Goal: Complete application form

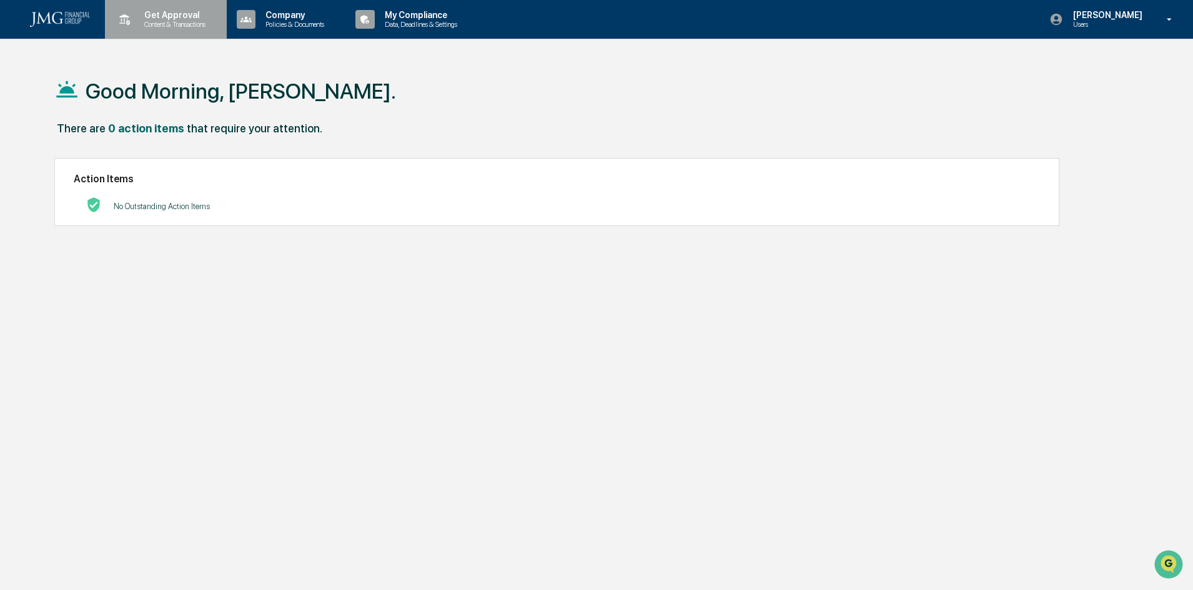
click at [173, 14] on p "Get Approval" at bounding box center [172, 15] width 77 height 10
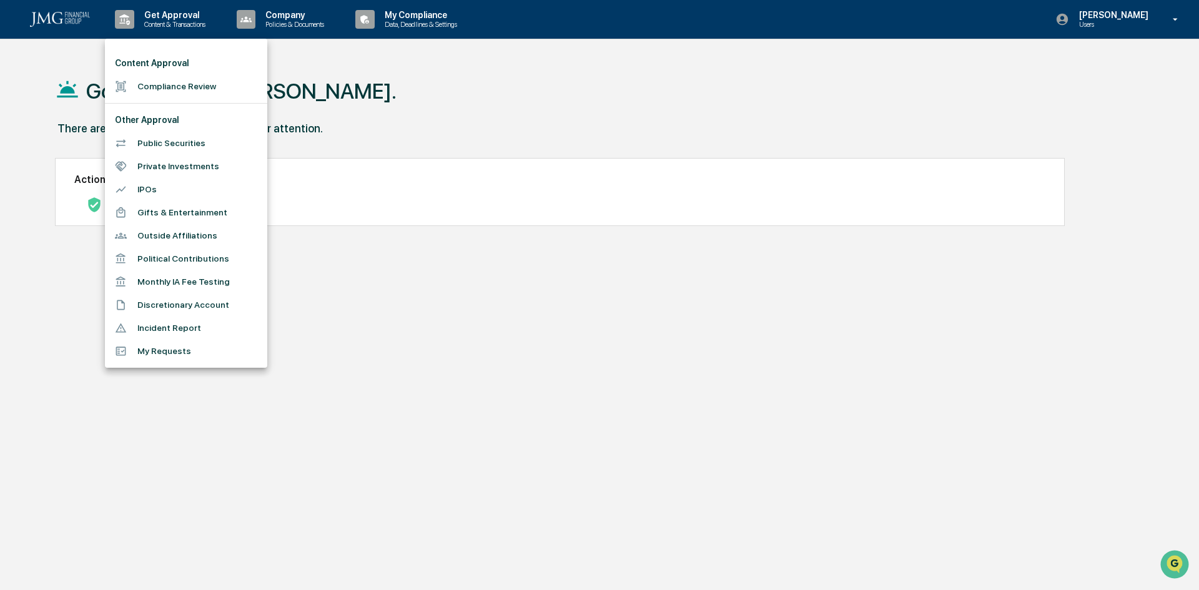
click at [173, 232] on li "Outside Affiliations" at bounding box center [186, 235] width 162 height 23
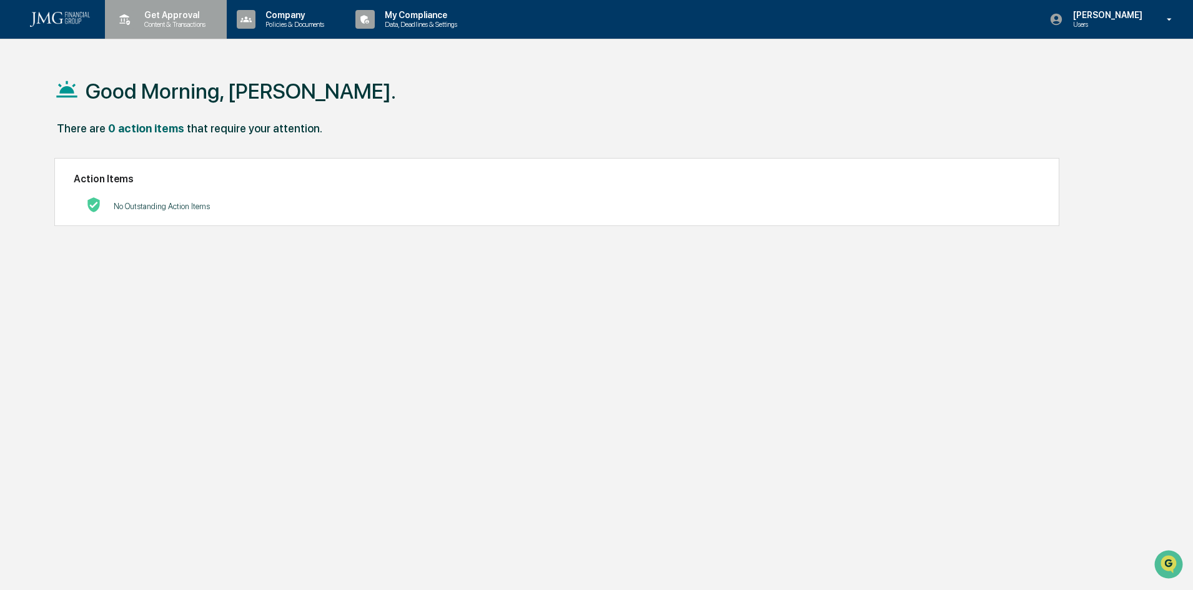
click at [173, 17] on p "Get Approval" at bounding box center [172, 15] width 77 height 10
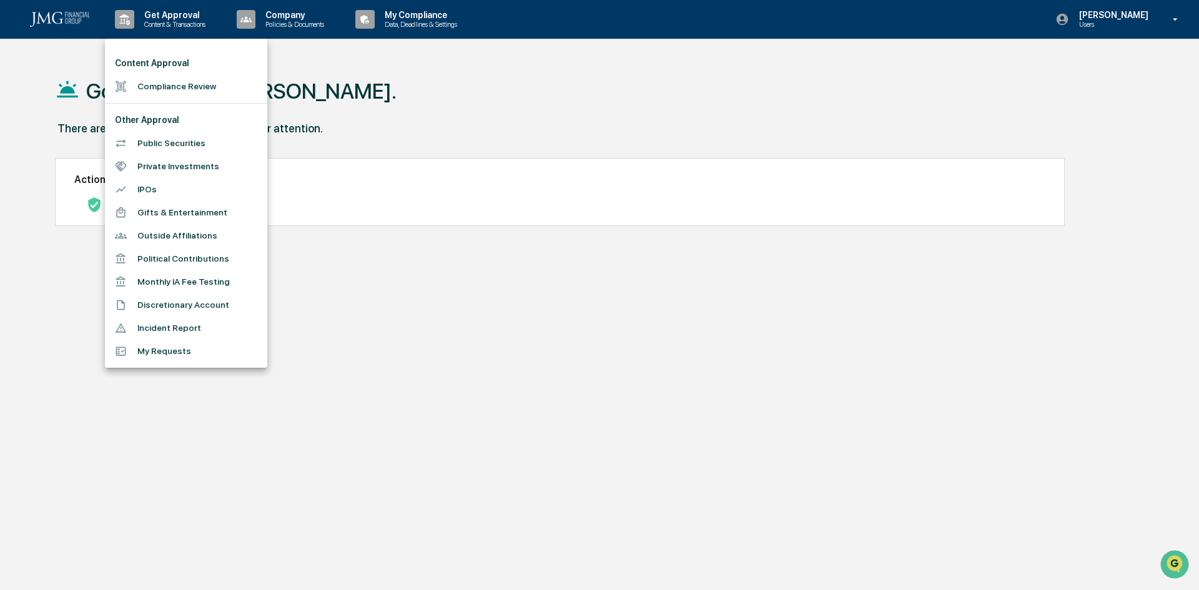
click at [1132, 17] on div at bounding box center [599, 295] width 1199 height 590
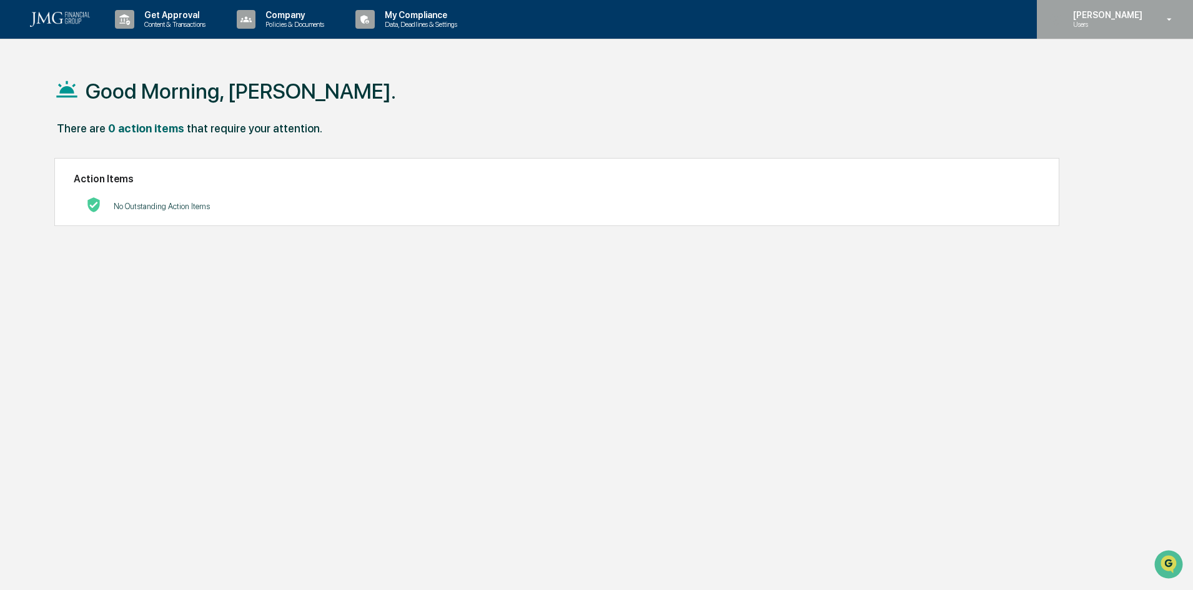
click at [1168, 19] on icon at bounding box center [1169, 19] width 5 height 2
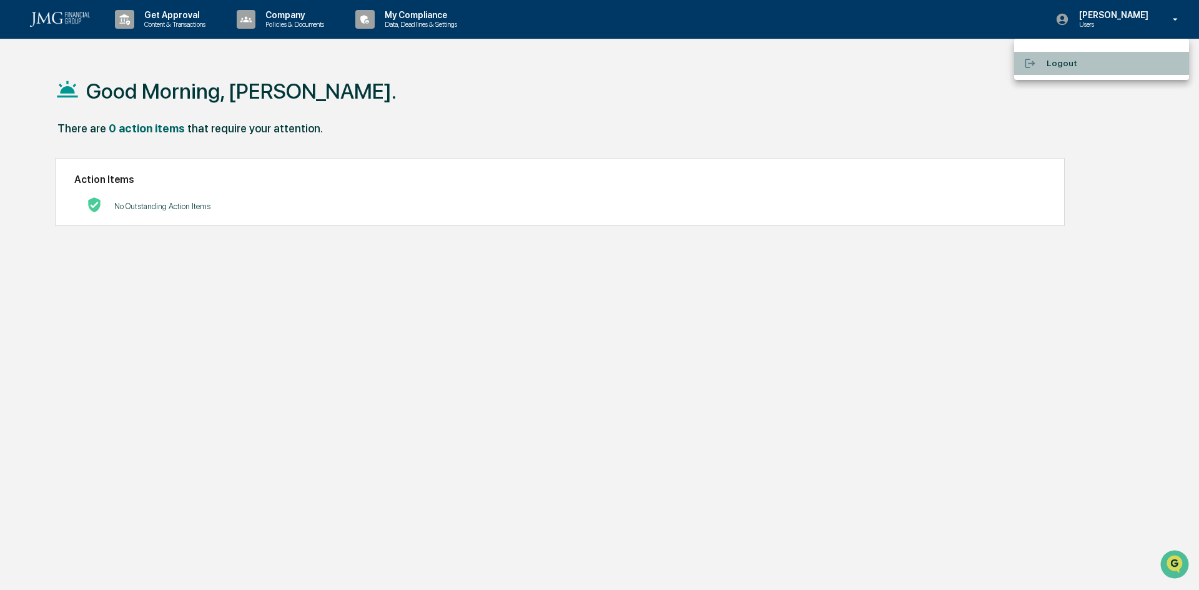
click at [1058, 62] on li "Logout" at bounding box center [1101, 63] width 175 height 23
